Goal: Transaction & Acquisition: Obtain resource

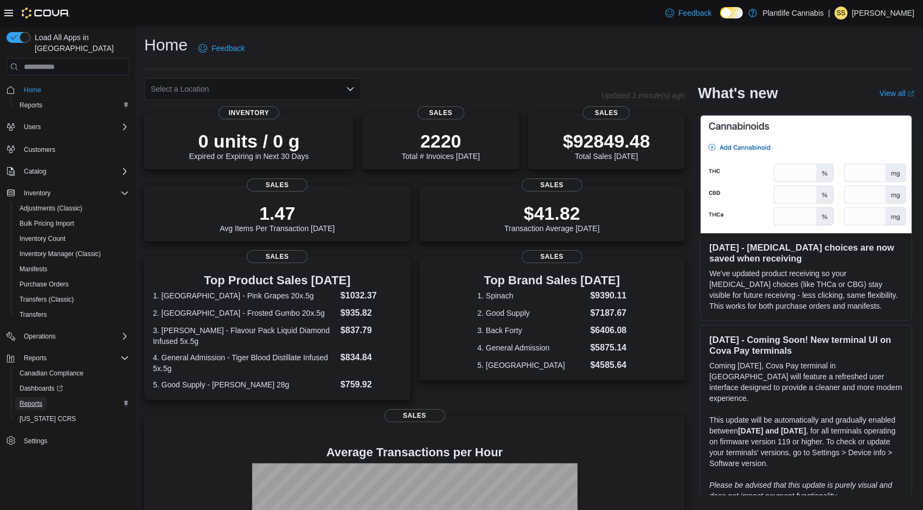
click at [36, 399] on span "Reports" at bounding box center [31, 403] width 23 height 9
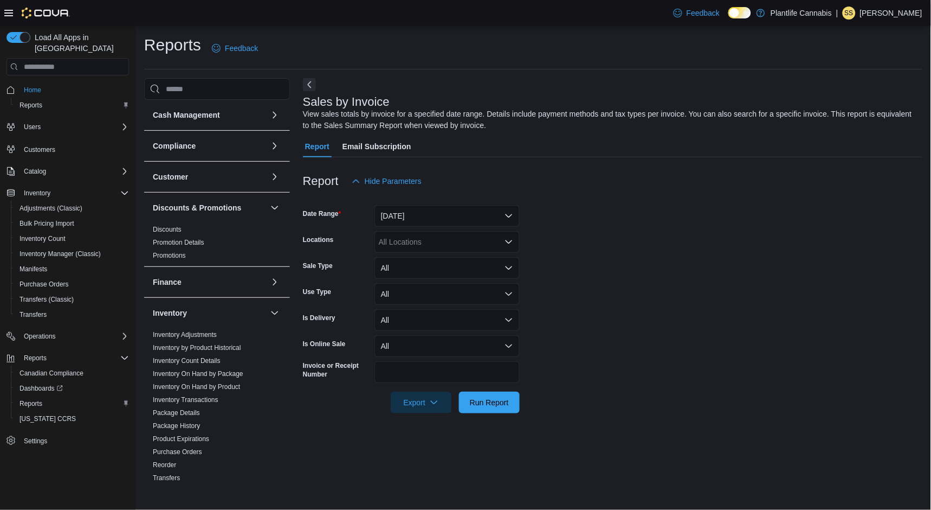
click at [449, 69] on hr at bounding box center [533, 69] width 779 height 1
click at [441, 79] on div "Sales by Invoice View sales totals by invoice for a specified date range. Detai…" at bounding box center [613, 280] width 620 height 404
click at [460, 170] on div "Report Hide Parameters" at bounding box center [613, 181] width 620 height 22
click at [458, 177] on div "Report Hide Parameters" at bounding box center [613, 181] width 620 height 22
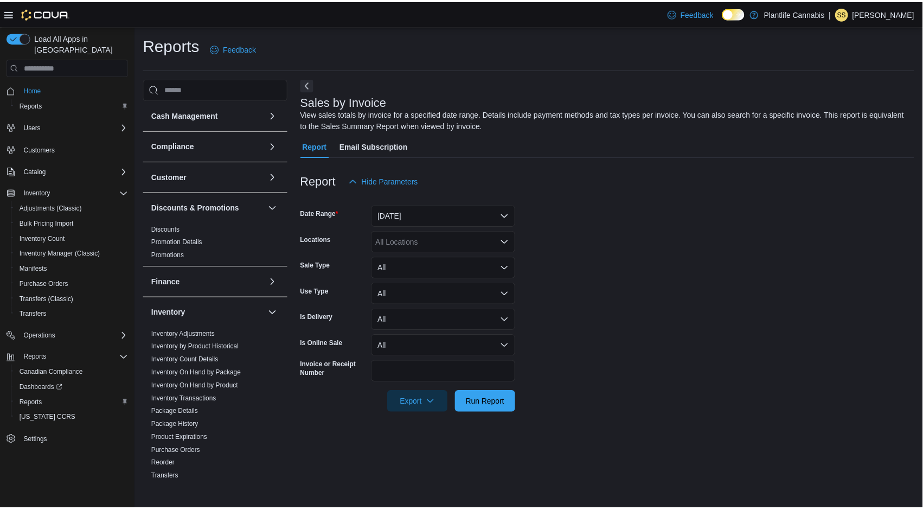
scroll to position [438, 0]
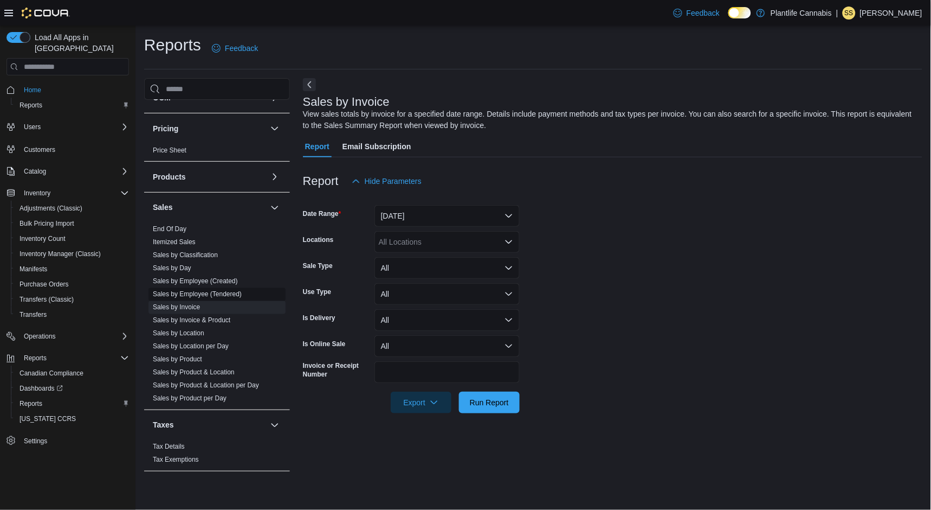
click at [205, 295] on link "Sales by Employee (Tendered)" at bounding box center [197, 295] width 89 height 8
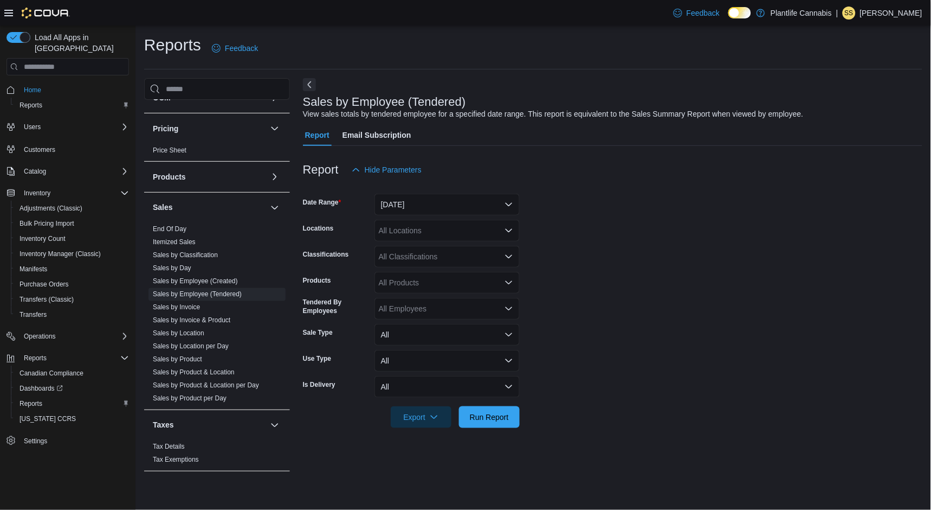
click at [541, 74] on div "Reports Feedback Cash Management Cash Management Cash Out Details Compliance OC…" at bounding box center [533, 258] width 779 height 448
click at [457, 166] on div "Report Hide Parameters" at bounding box center [613, 170] width 620 height 22
click at [445, 208] on button "Yesterday" at bounding box center [447, 205] width 145 height 22
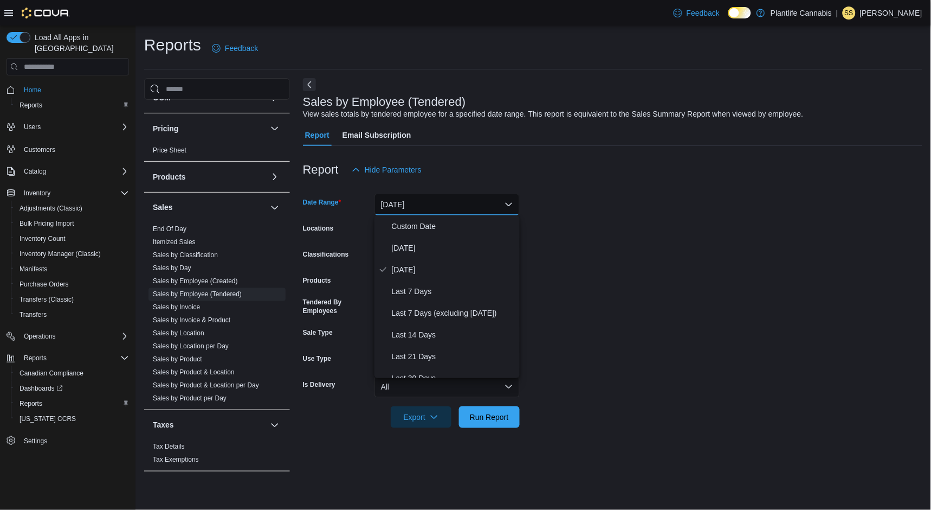
click at [466, 162] on div "Report Hide Parameters" at bounding box center [613, 170] width 620 height 22
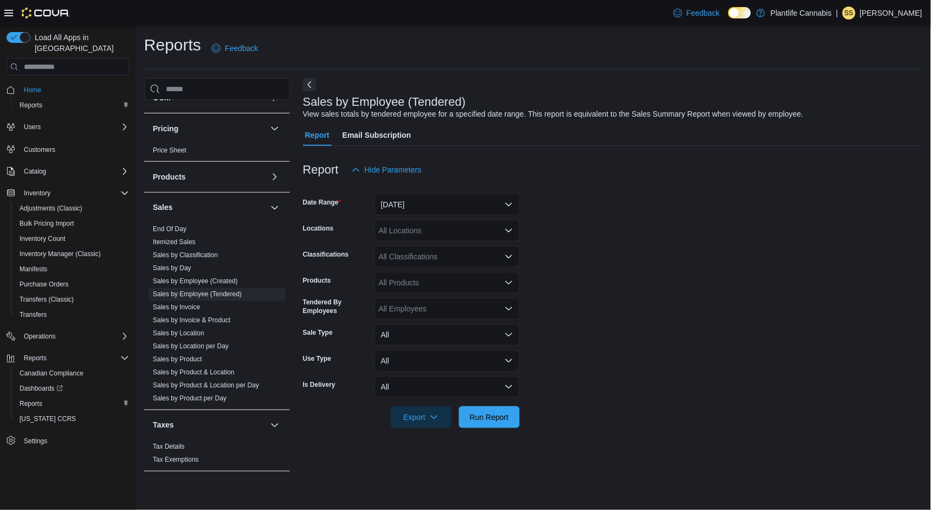
click at [462, 164] on div "Report Hide Parameters" at bounding box center [613, 170] width 620 height 22
click at [429, 203] on button "Yesterday" at bounding box center [447, 205] width 145 height 22
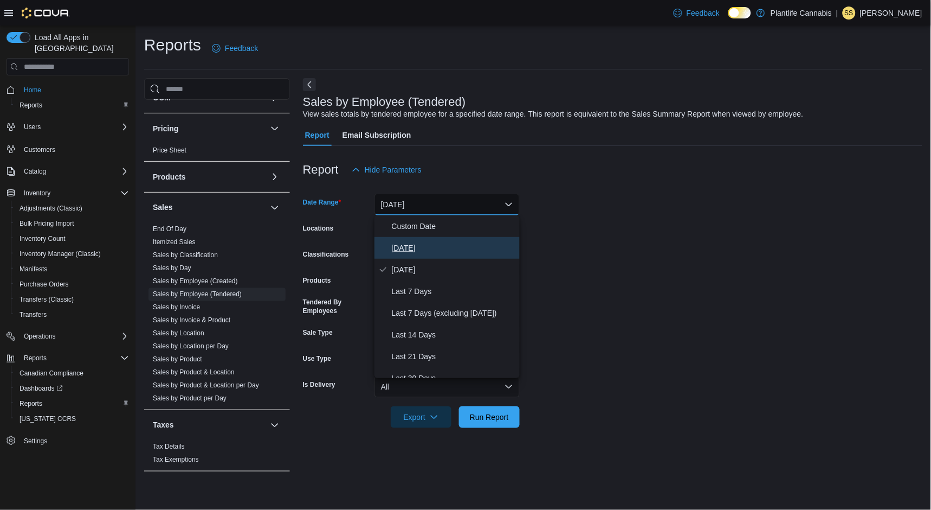
click at [403, 247] on span "Today" at bounding box center [454, 247] width 124 height 13
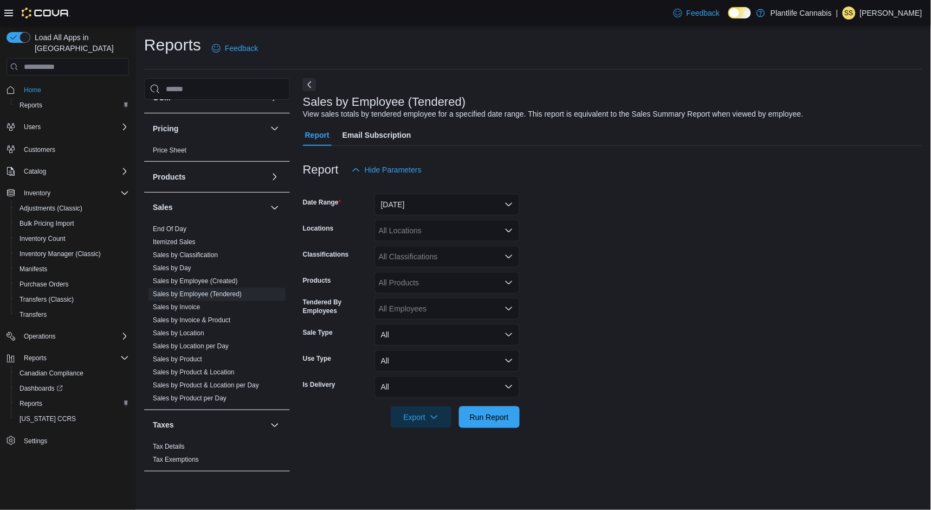
click at [453, 163] on div "Report Hide Parameters" at bounding box center [613, 170] width 620 height 22
click at [400, 233] on div "All Locations" at bounding box center [447, 231] width 145 height 22
type input "***"
click at [409, 247] on span "Camrose" at bounding box center [418, 248] width 31 height 11
click at [470, 163] on div "Report Hide Parameters" at bounding box center [613, 170] width 620 height 22
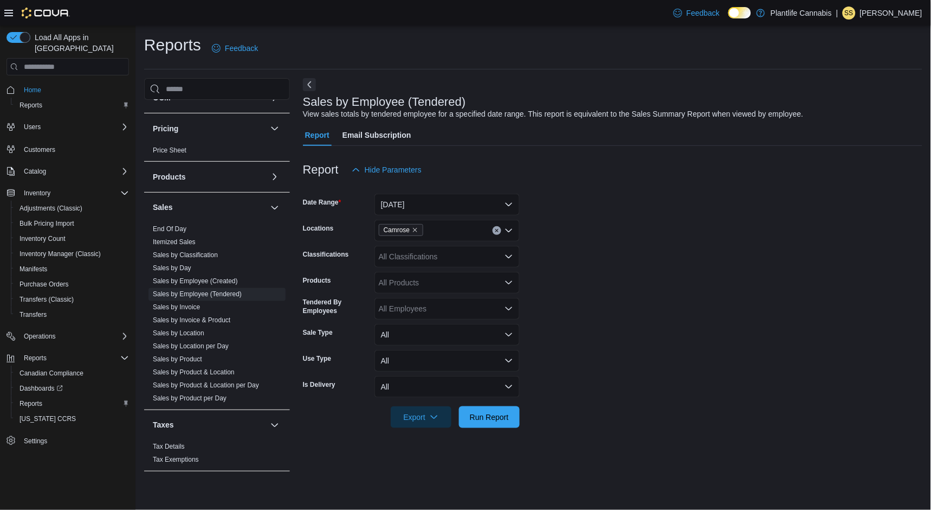
click at [543, 168] on div "Report Hide Parameters" at bounding box center [613, 170] width 620 height 22
click at [537, 209] on form "Date Range Today Locations Camrose Classifications All Classifications Products…" at bounding box center [613, 304] width 620 height 247
click at [541, 236] on form "Date Range Today Locations Camrose Classifications All Classifications Products…" at bounding box center [613, 304] width 620 height 247
click at [486, 420] on span "Run Report" at bounding box center [489, 416] width 39 height 11
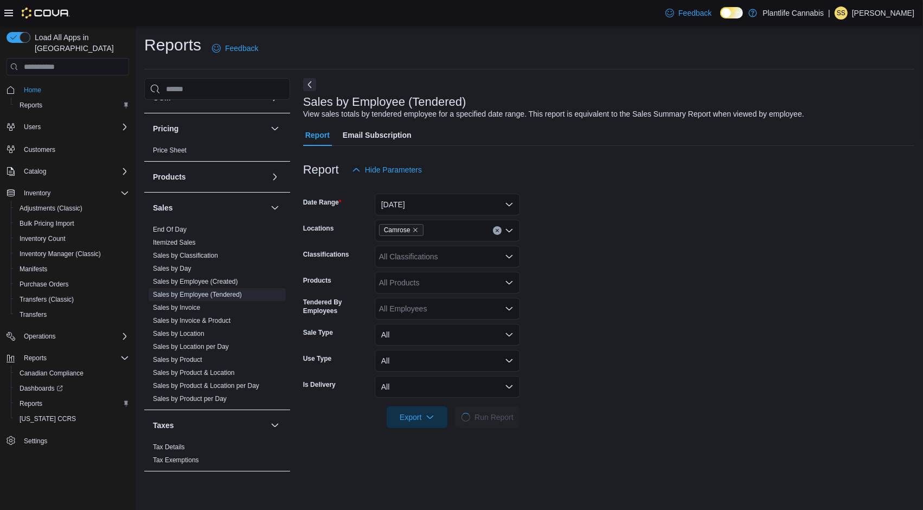
drag, startPoint x: 597, startPoint y: 305, endPoint x: 594, endPoint y: 296, distance: 9.3
click at [597, 305] on form "Date Range Today Locations Camrose Classifications All Classifications Products…" at bounding box center [608, 304] width 611 height 247
click at [579, 248] on form "Date Range Today Locations Camrose Classifications All Classifications Products…" at bounding box center [608, 304] width 611 height 247
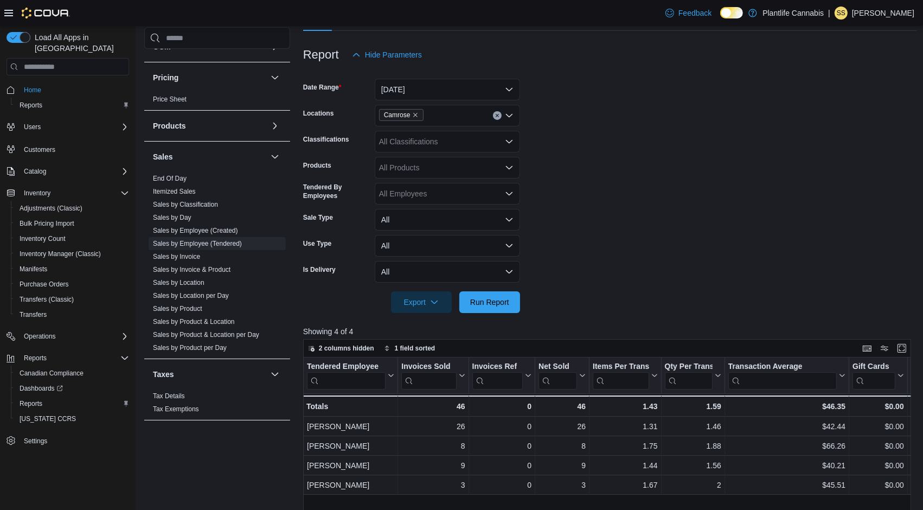
scroll to position [247, 0]
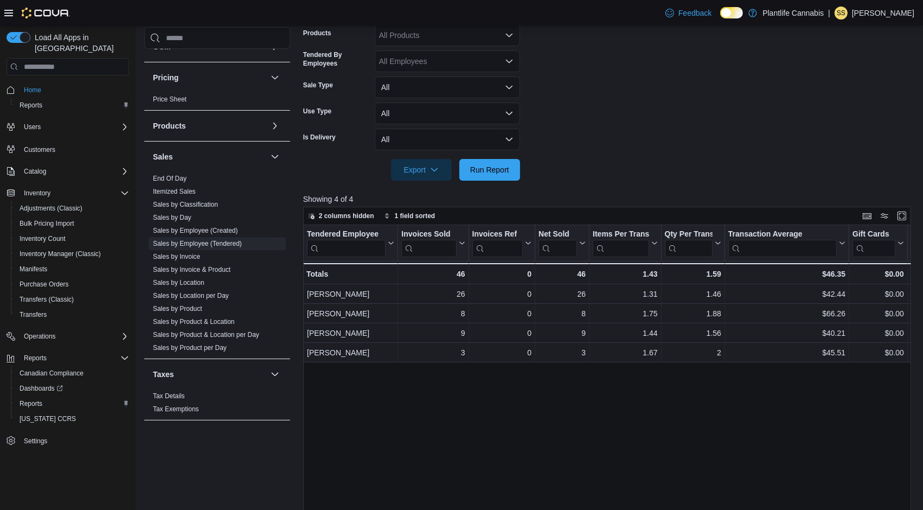
click at [601, 157] on div at bounding box center [610, 154] width 614 height 9
click at [601, 150] on div at bounding box center [610, 154] width 614 height 9
click at [601, 152] on div at bounding box center [610, 154] width 614 height 9
click at [598, 155] on div at bounding box center [610, 154] width 614 height 9
click at [597, 148] on form "Date Range Today Locations Camrose Classifications All Classifications Products…" at bounding box center [610, 56] width 614 height 247
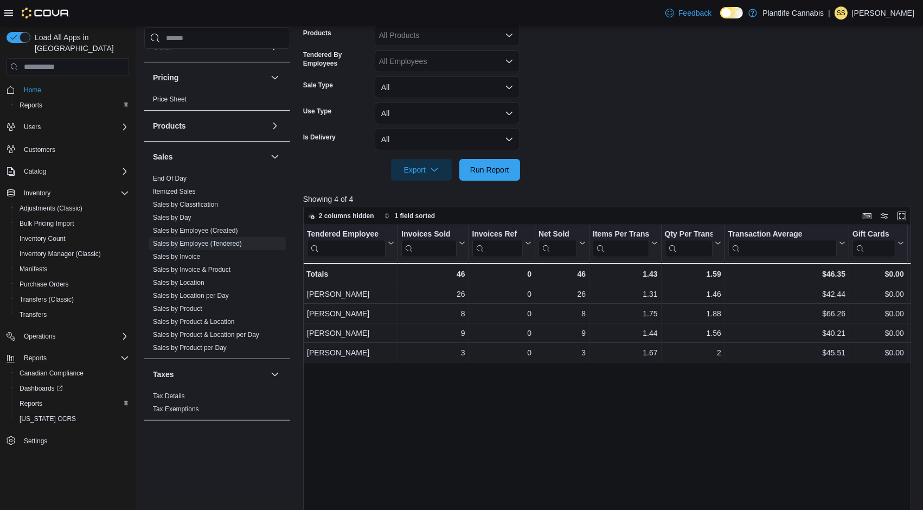
click at [567, 177] on form "Date Range Today Locations Camrose Classifications All Classifications Products…" at bounding box center [610, 56] width 614 height 247
click at [567, 134] on form "Date Range Today Locations Camrose Classifications All Classifications Products…" at bounding box center [610, 56] width 614 height 247
click at [498, 168] on span "Run Report" at bounding box center [489, 169] width 39 height 11
click at [576, 87] on form "Date Range Today Locations Camrose Classifications All Classifications Products…" at bounding box center [610, 56] width 614 height 247
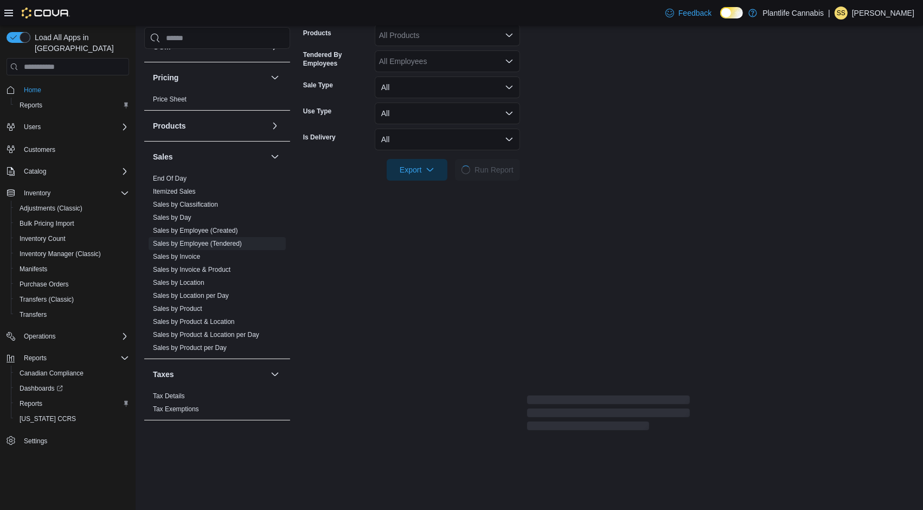
drag, startPoint x: 576, startPoint y: 126, endPoint x: 582, endPoint y: 122, distance: 7.1
click at [576, 126] on form "Date Range Today Locations Camrose Classifications All Classifications Products…" at bounding box center [608, 56] width 611 height 247
drag, startPoint x: 604, startPoint y: 113, endPoint x: 581, endPoint y: 126, distance: 26.0
click at [604, 114] on form "Date Range Today Locations Camrose Classifications All Classifications Products…" at bounding box center [608, 56] width 611 height 247
click at [581, 126] on form "Date Range Today Locations Camrose Classifications All Classifications Products…" at bounding box center [608, 56] width 611 height 247
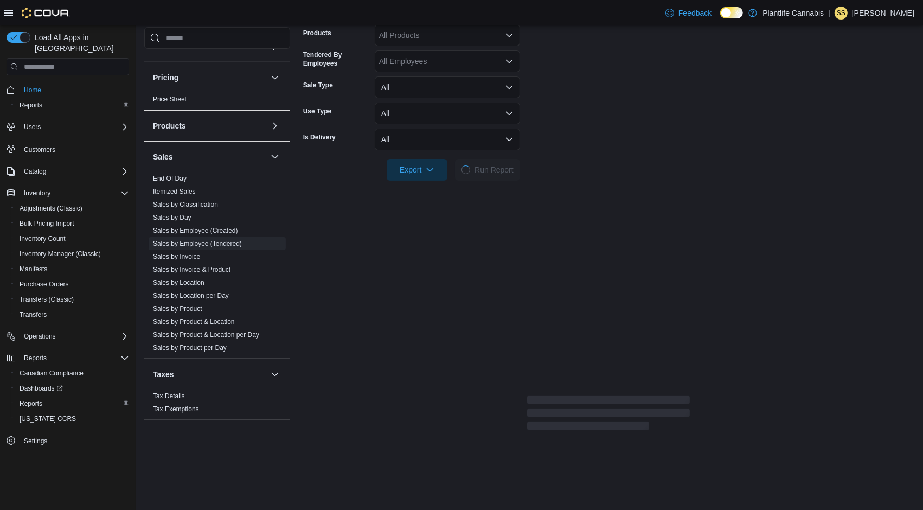
click at [574, 93] on form "Date Range Today Locations Camrose Classifications All Classifications Products…" at bounding box center [608, 56] width 611 height 247
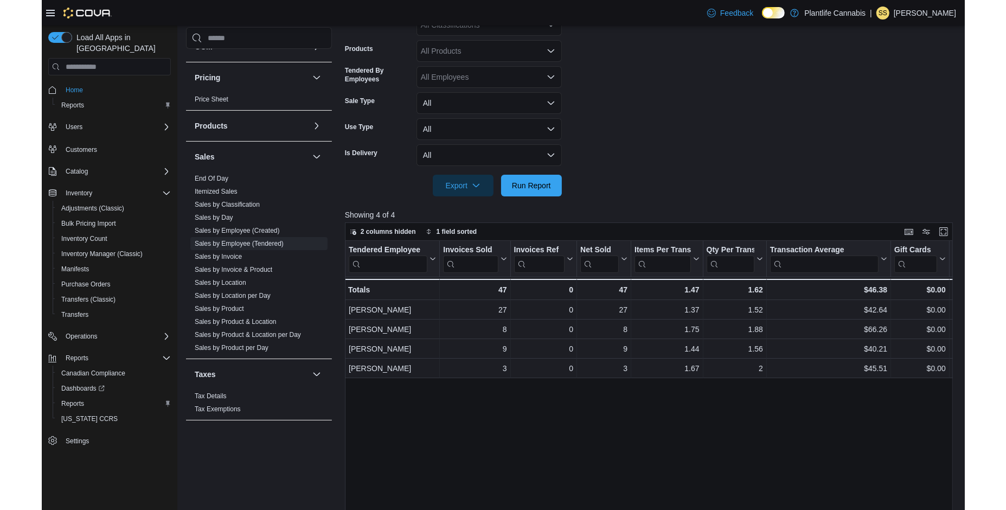
scroll to position [171, 0]
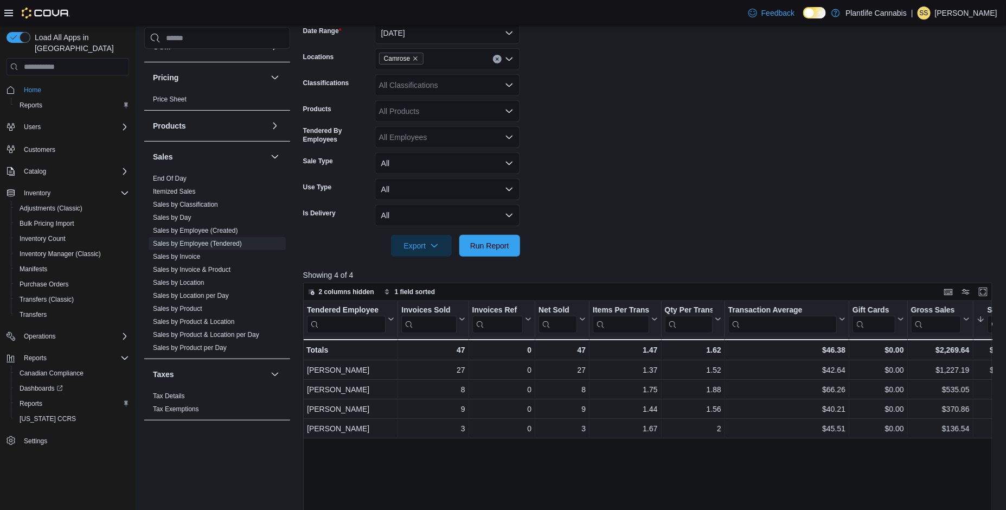
click at [578, 91] on form "Date Range Today Locations Camrose Classifications All Classifications Products…" at bounding box center [651, 132] width 696 height 247
drag, startPoint x: 576, startPoint y: 162, endPoint x: 573, endPoint y: 133, distance: 29.0
click at [576, 163] on form "Date Range Today Locations Camrose Classifications All Classifications Products…" at bounding box center [651, 132] width 696 height 247
click at [570, 112] on form "Date Range Today Locations Camrose Classifications All Classifications Products…" at bounding box center [651, 132] width 696 height 247
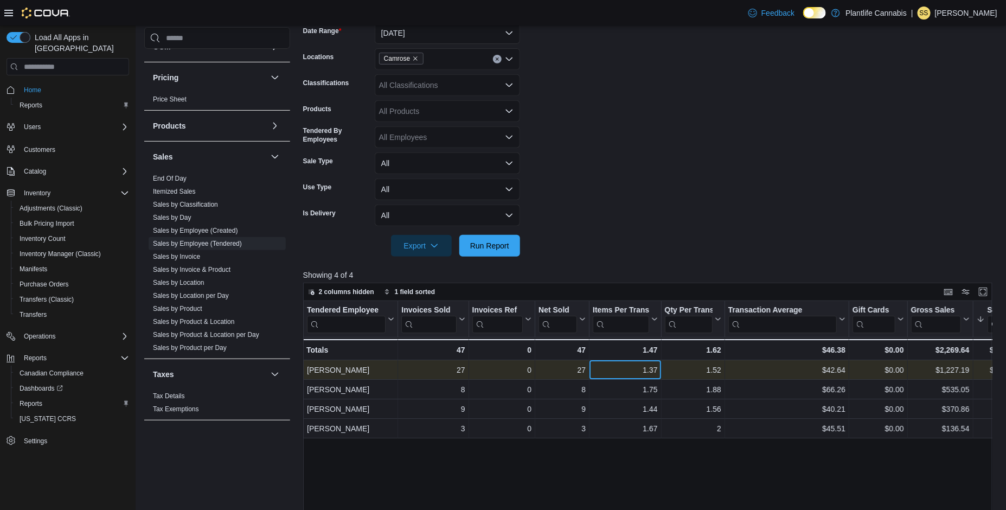
click at [618, 368] on div "1.37" at bounding box center [625, 369] width 65 height 13
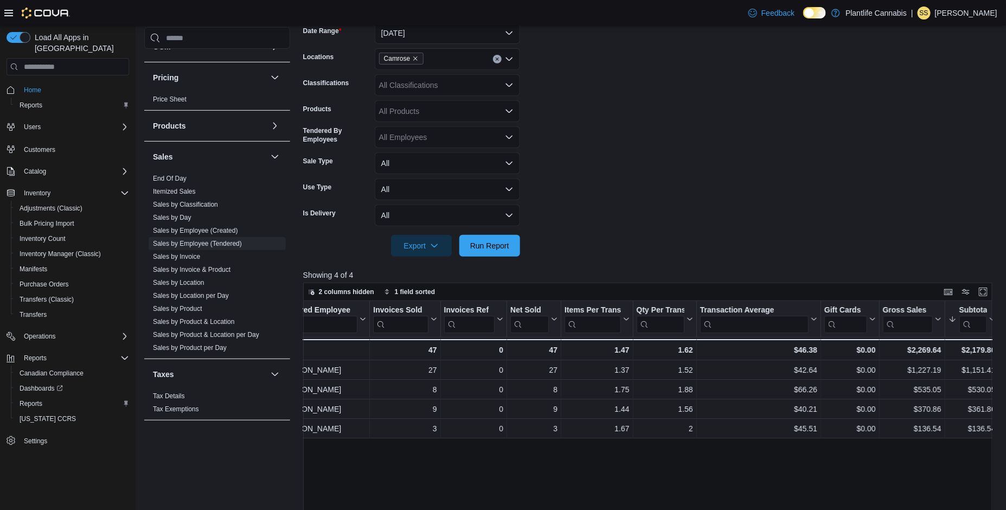
scroll to position [0, 82]
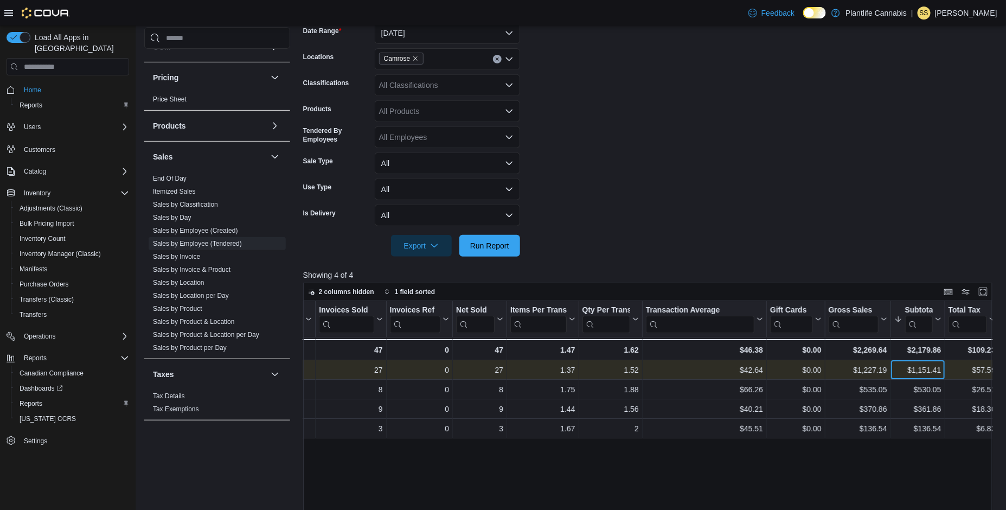
click at [921, 373] on div "$1,151.41" at bounding box center [917, 369] width 47 height 13
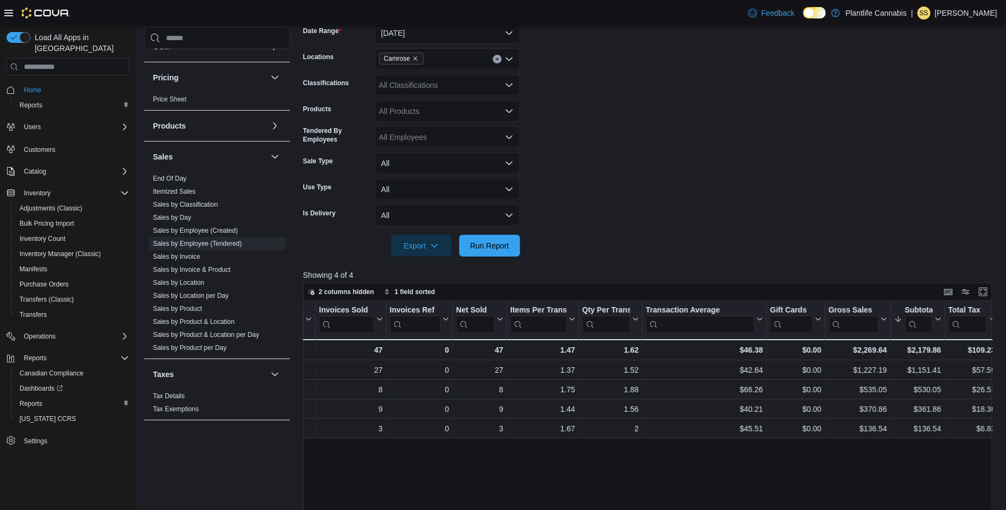
click at [425, 94] on div "All Classifications" at bounding box center [447, 85] width 145 height 22
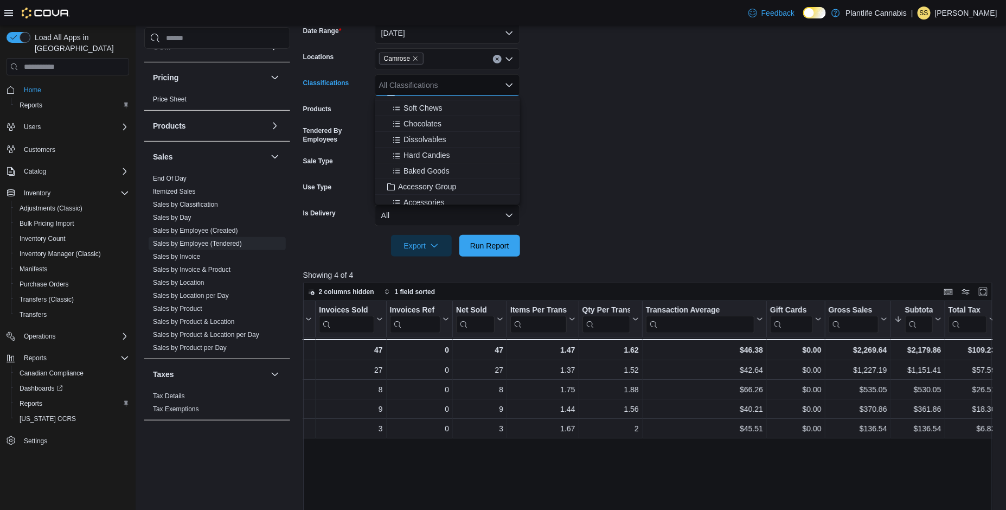
scroll to position [97, 0]
click at [427, 165] on span "Accessory Group" at bounding box center [427, 164] width 58 height 11
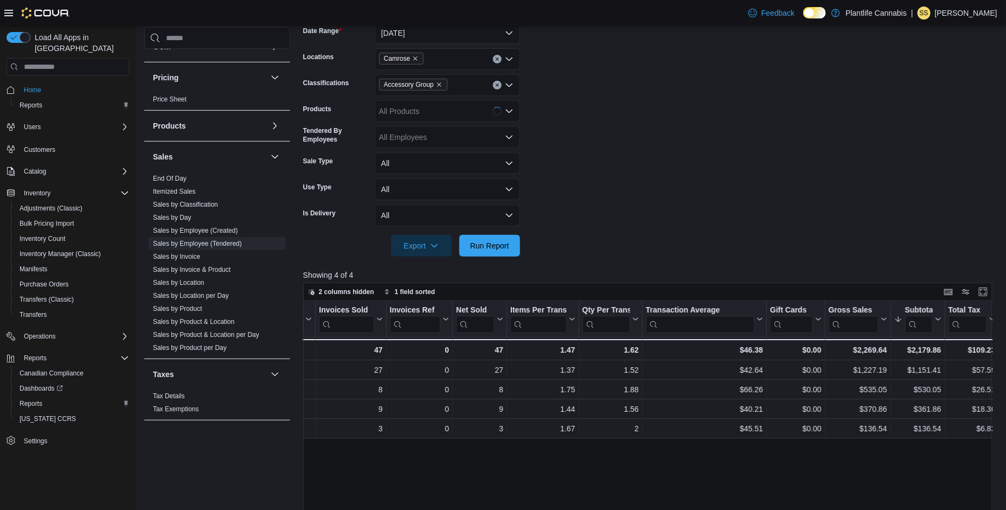
click at [592, 92] on form "Date Range Today Locations Camrose Classifications Accessory Group Products All…" at bounding box center [651, 132] width 696 height 247
click at [496, 245] on span "Run Report" at bounding box center [489, 245] width 39 height 11
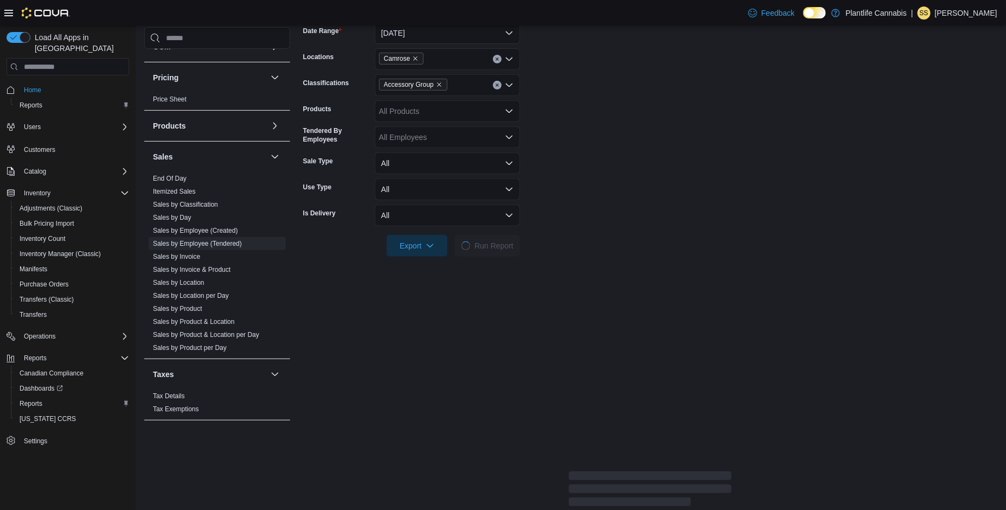
drag, startPoint x: 575, startPoint y: 98, endPoint x: 589, endPoint y: 147, distance: 52.0
click at [575, 98] on form "Date Range Today Locations Camrose Classifications Accessory Group Products All…" at bounding box center [650, 132] width 694 height 247
click at [588, 152] on form "Date Range Today Locations Camrose Classifications Accessory Group Products All…" at bounding box center [650, 132] width 694 height 247
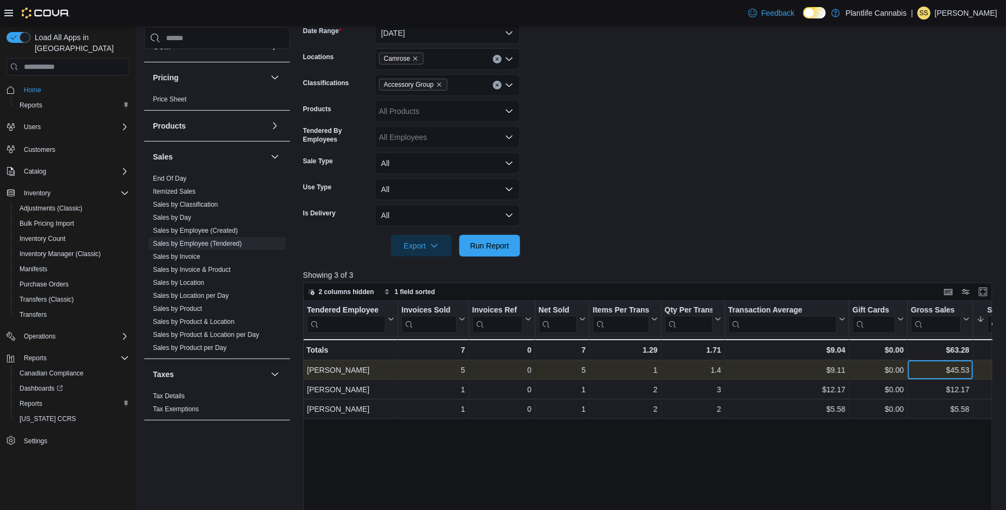
click at [931, 366] on div "$45.53" at bounding box center [940, 369] width 59 height 13
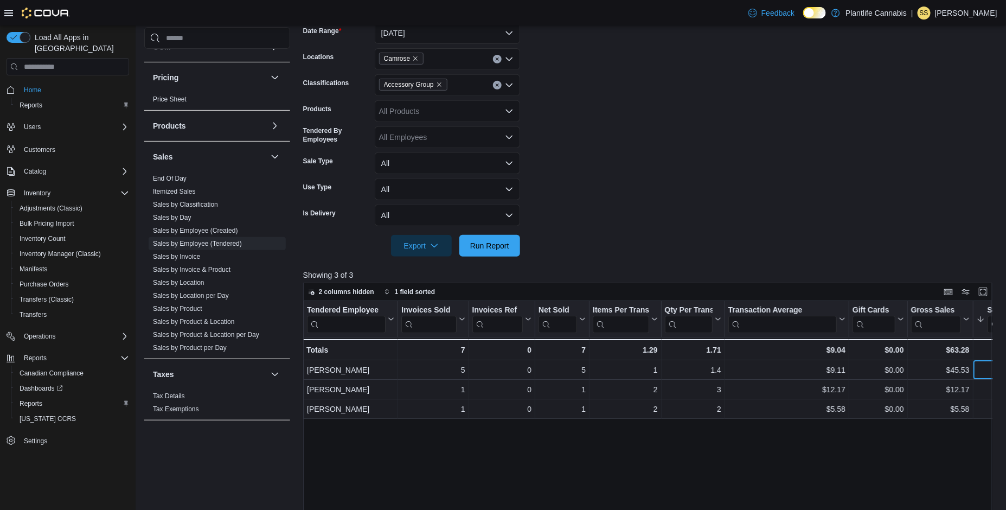
scroll to position [0, 28]
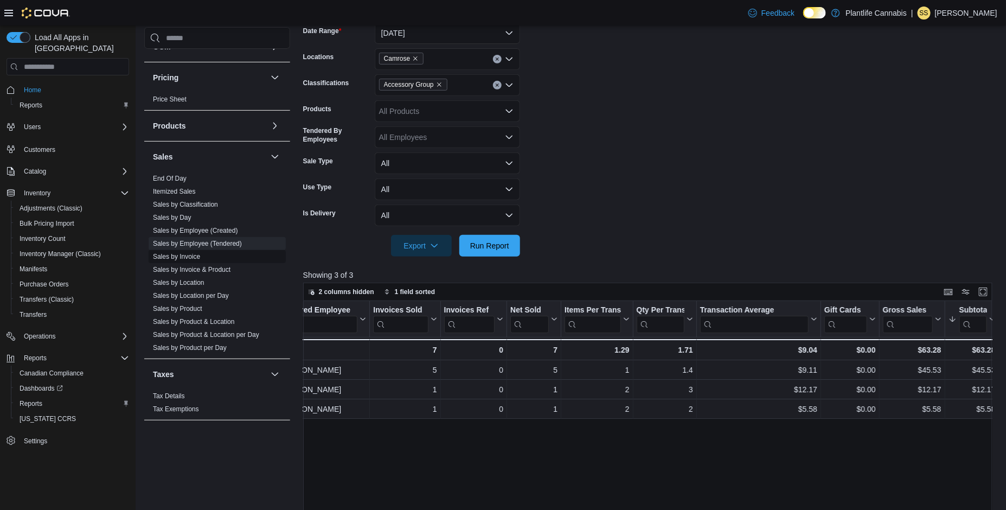
click at [197, 260] on span "Sales by Invoice" at bounding box center [176, 256] width 47 height 9
click at [172, 255] on link "Sales by Invoice" at bounding box center [176, 257] width 47 height 8
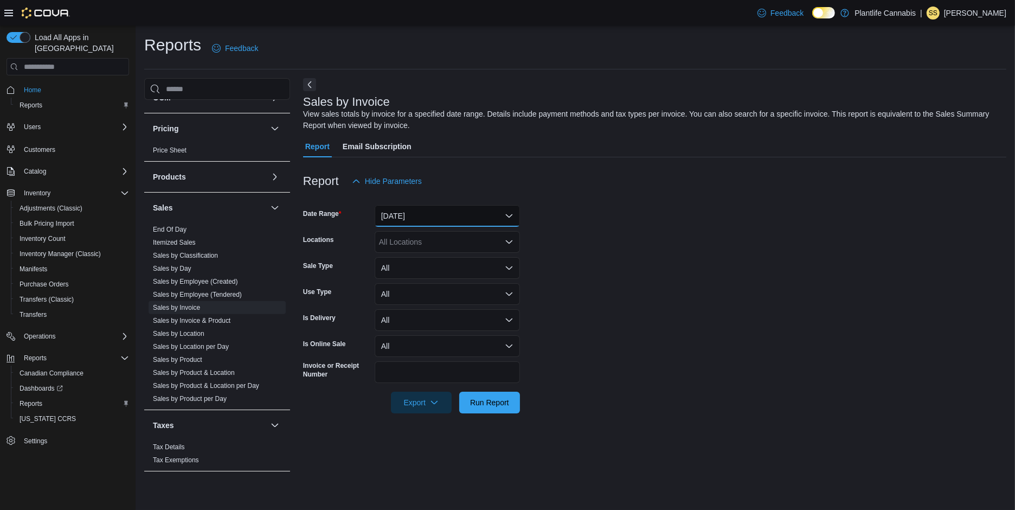
click at [404, 220] on button "Yesterday" at bounding box center [447, 216] width 145 height 22
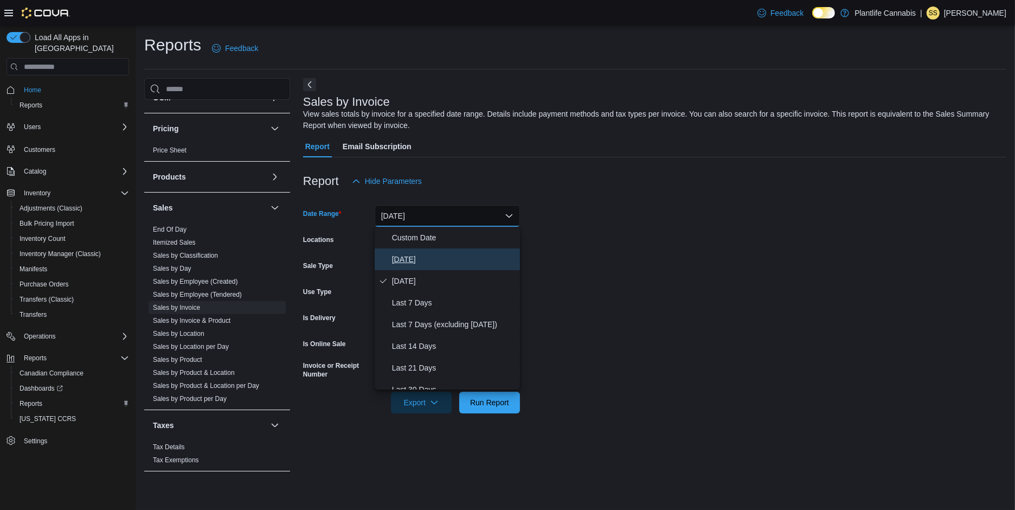
click at [406, 257] on span "Today" at bounding box center [454, 259] width 124 height 13
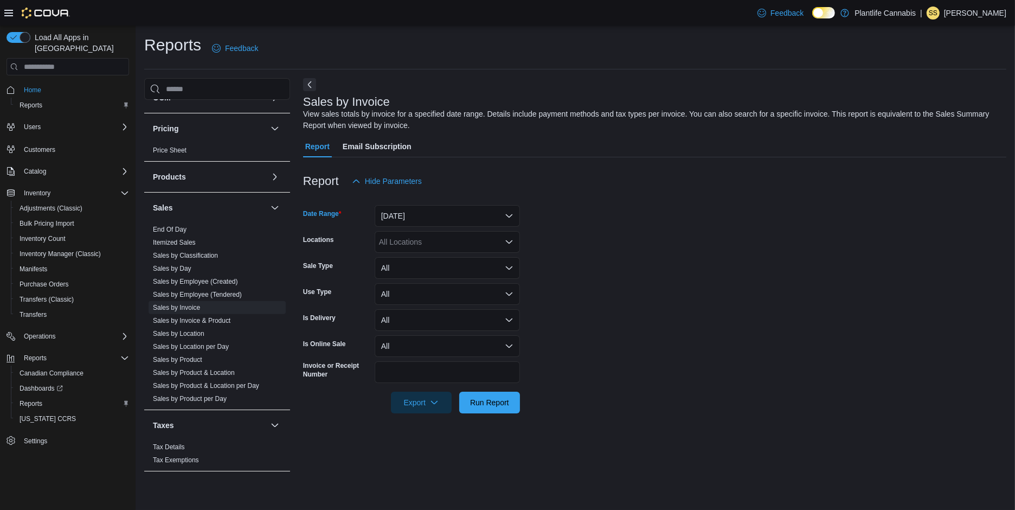
click at [395, 243] on div "All Locations" at bounding box center [447, 242] width 145 height 22
type input "***"
click at [409, 259] on span "Camrose" at bounding box center [418, 260] width 31 height 11
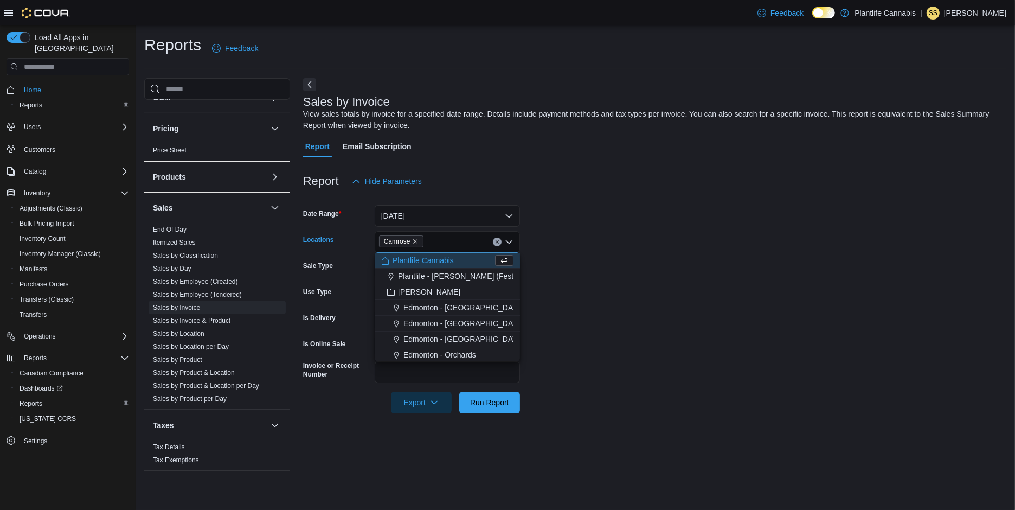
click at [644, 293] on form "Date Range Today Locations Camrose Combo box. Selected. Camrose. Press Backspac…" at bounding box center [654, 302] width 703 height 221
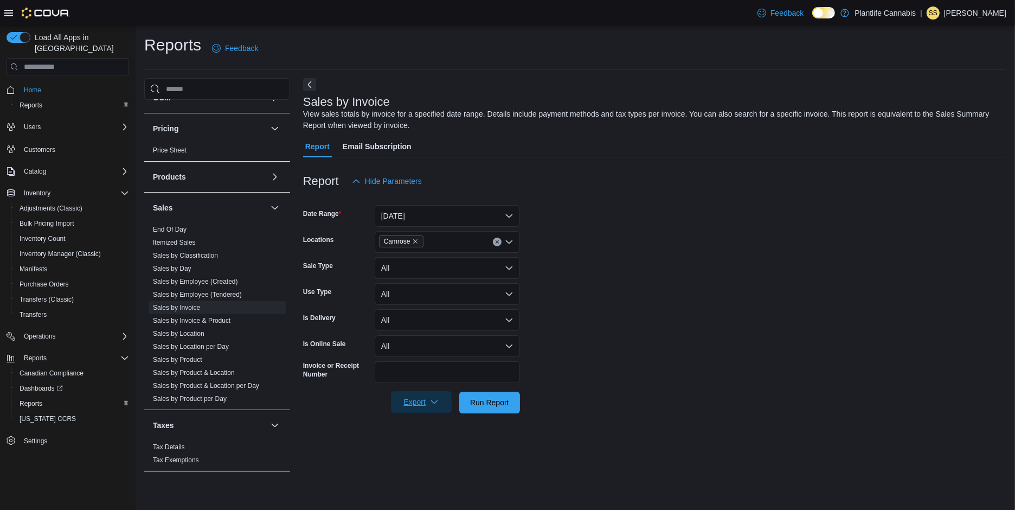
click at [412, 404] on span "Export" at bounding box center [421, 402] width 48 height 22
click at [415, 421] on span "Export to Excel" at bounding box center [421, 424] width 49 height 9
